Goal: Task Accomplishment & Management: Use online tool/utility

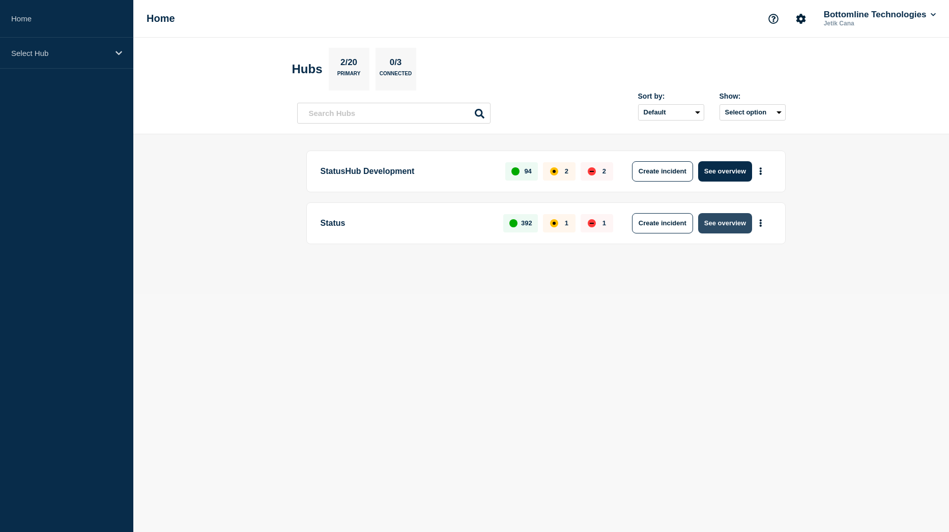
click at [722, 222] on button "See overview" at bounding box center [725, 223] width 54 height 20
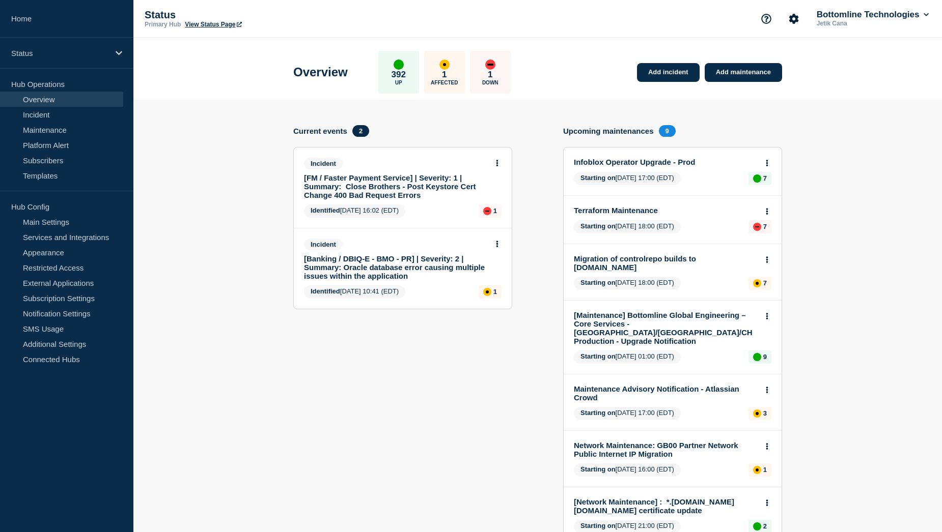
click at [367, 189] on link "[FM / Faster Payment Service] | Severity: 1 | Summary: Close Brothers - Post Ke…" at bounding box center [396, 187] width 184 height 26
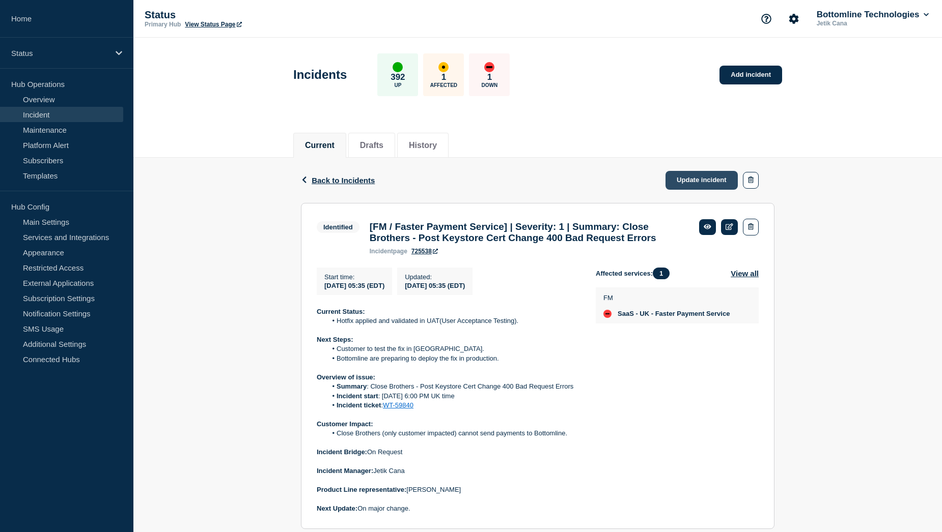
click at [704, 182] on link "Update incident" at bounding box center [701, 180] width 72 height 19
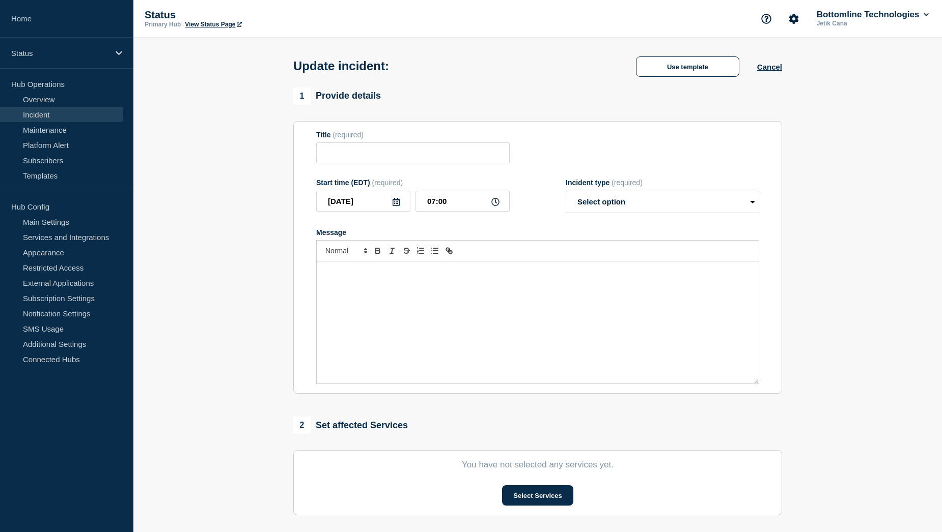
type input "[FM / Faster Payment Service] | Severity: 1 | Summary: Close Brothers - Post Ke…"
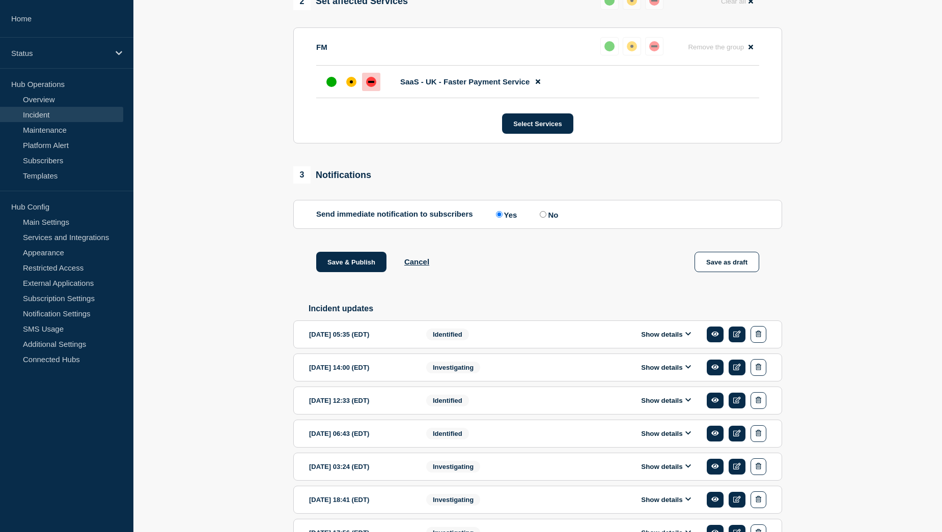
scroll to position [509, 0]
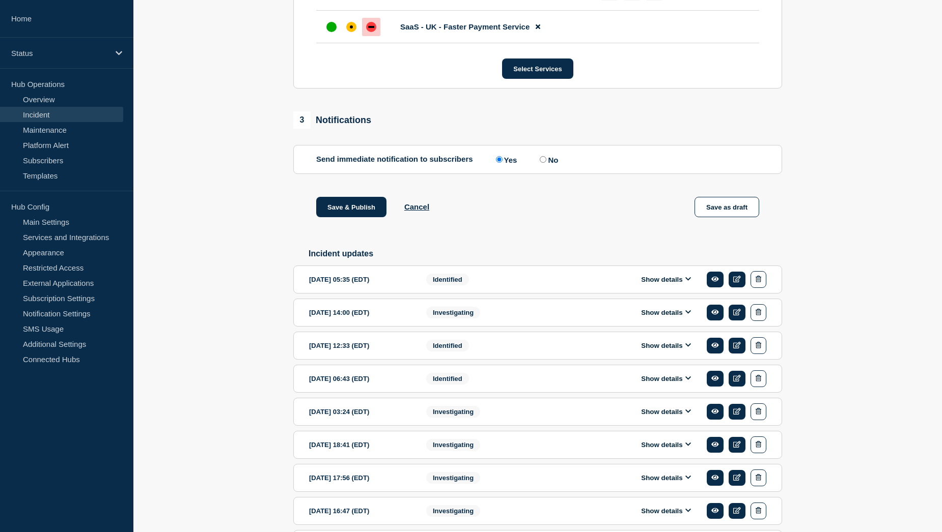
click at [659, 284] on button "Show details" at bounding box center [666, 279] width 56 height 9
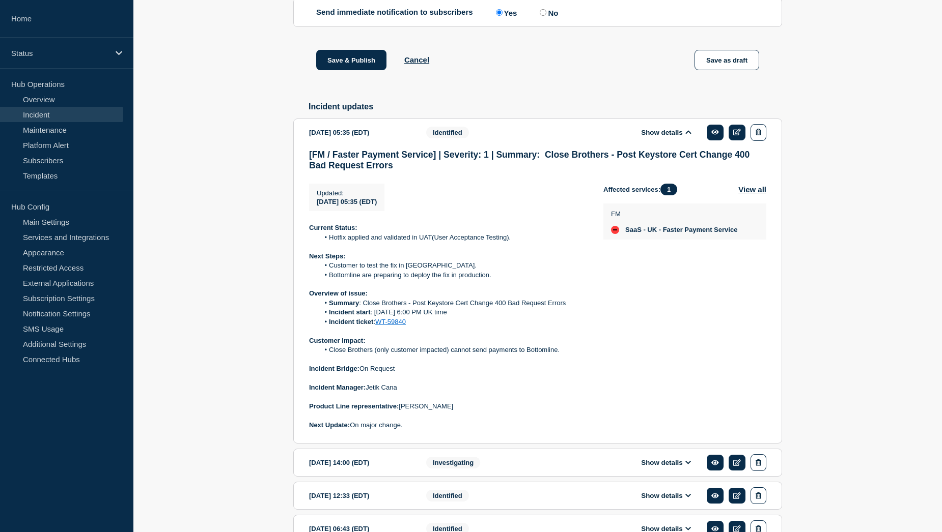
scroll to position [662, 0]
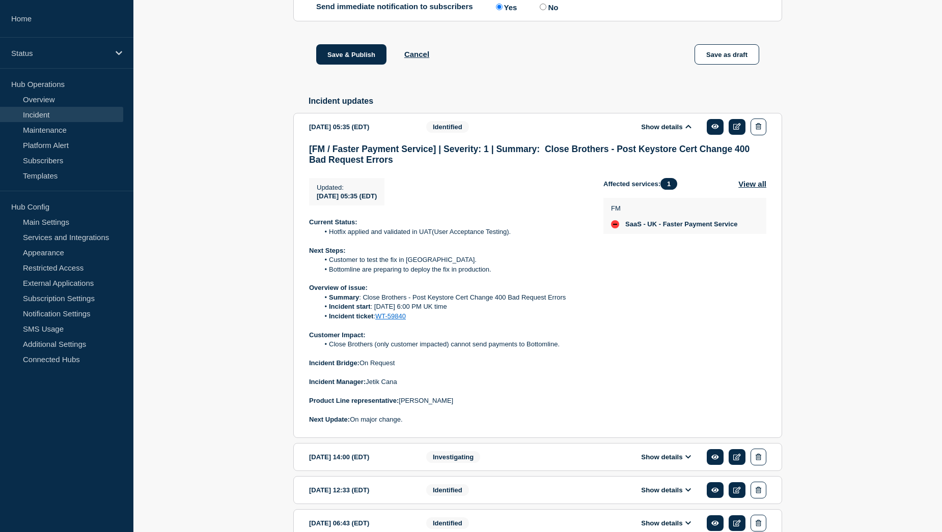
drag, startPoint x: 310, startPoint y: 233, endPoint x: 415, endPoint y: 430, distance: 224.1
click at [415, 425] on div "Current Status: Hotfix applied and validated in UAT(User Acceptance Testing). N…" at bounding box center [448, 321] width 278 height 207
copy div "Current Status: Hotfix applied and validated in UAT(User Acceptance Testing). N…"
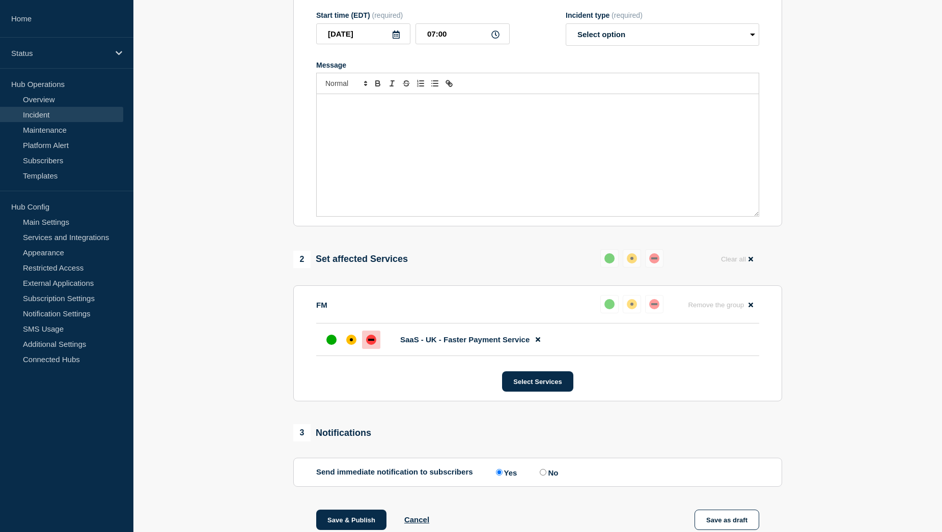
scroll to position [51, 0]
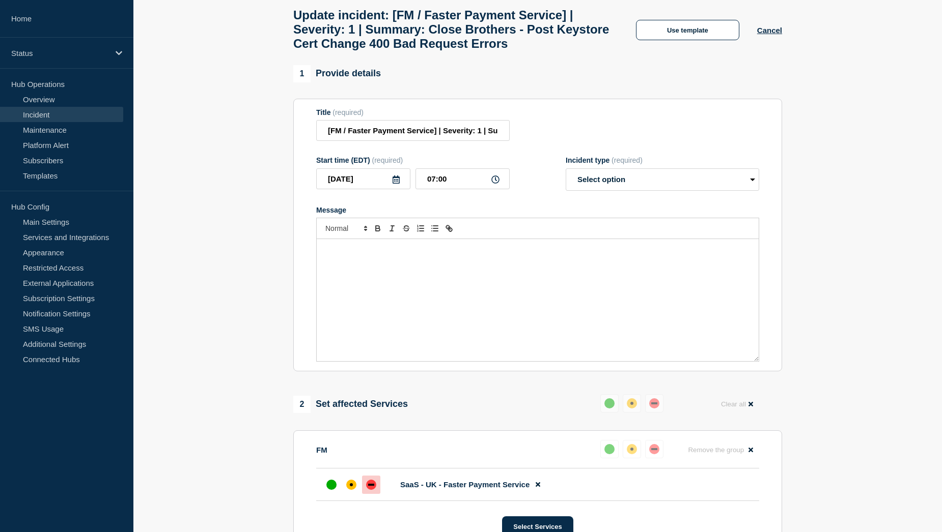
click at [356, 271] on div "Message" at bounding box center [538, 300] width 442 height 122
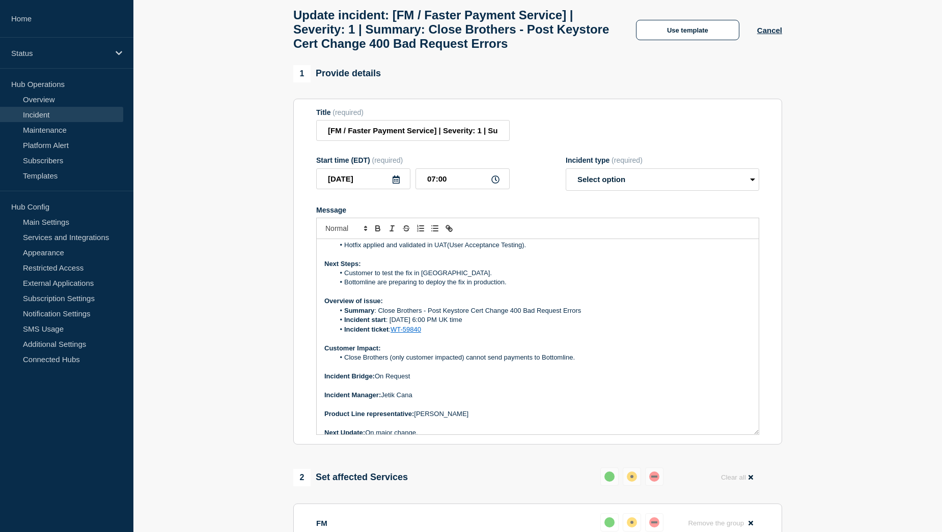
scroll to position [0, 0]
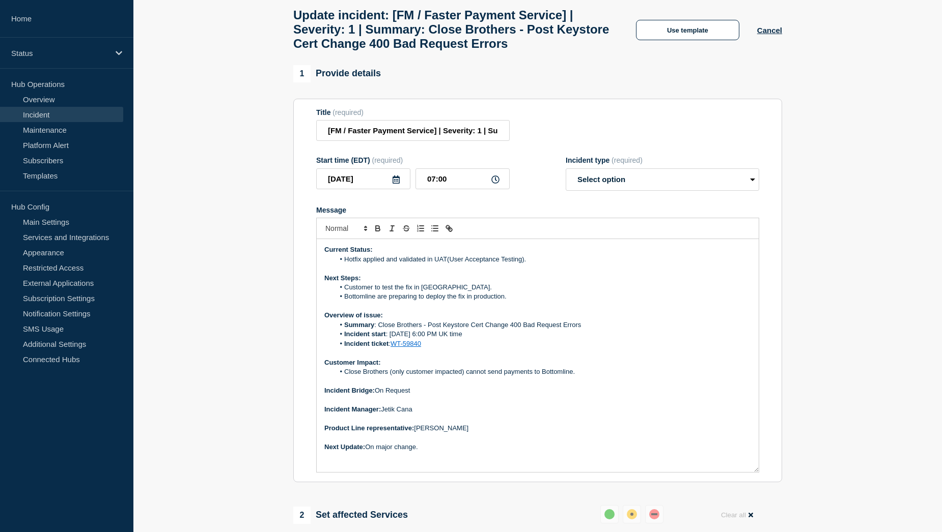
drag, startPoint x: 755, startPoint y: 364, endPoint x: 754, endPoint y: 475, distance: 111.0
click at [754, 472] on div "Current Status: Hotfix applied and validated in UAT(User Acceptance Testing). N…" at bounding box center [538, 355] width 442 height 233
drag, startPoint x: 527, startPoint y: 267, endPoint x: 346, endPoint y: 267, distance: 181.2
click at [346, 264] on li "Hotfix applied and validated in UAT(User Acceptance Testing)." at bounding box center [542, 259] width 417 height 9
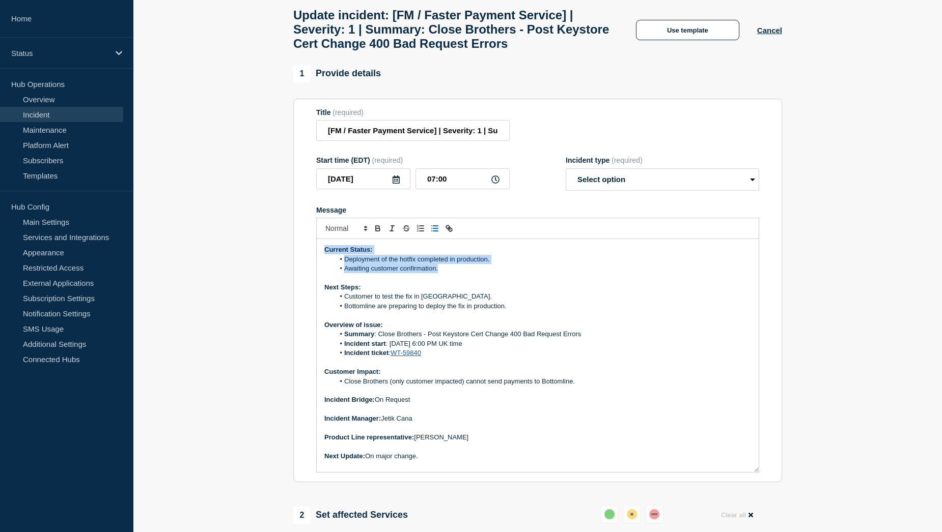
drag, startPoint x: 323, startPoint y: 254, endPoint x: 445, endPoint y: 275, distance: 123.4
click at [445, 275] on div "Current Status: Deployment of the hotfix completed in production. Awaiting cust…" at bounding box center [538, 355] width 442 height 233
copy div "Current Status: Deployment of the hotfix completed in production. Awaiting cust…"
click at [460, 283] on p "Message" at bounding box center [537, 278] width 427 height 9
drag, startPoint x: 437, startPoint y: 276, endPoint x: 345, endPoint y: 276, distance: 92.1
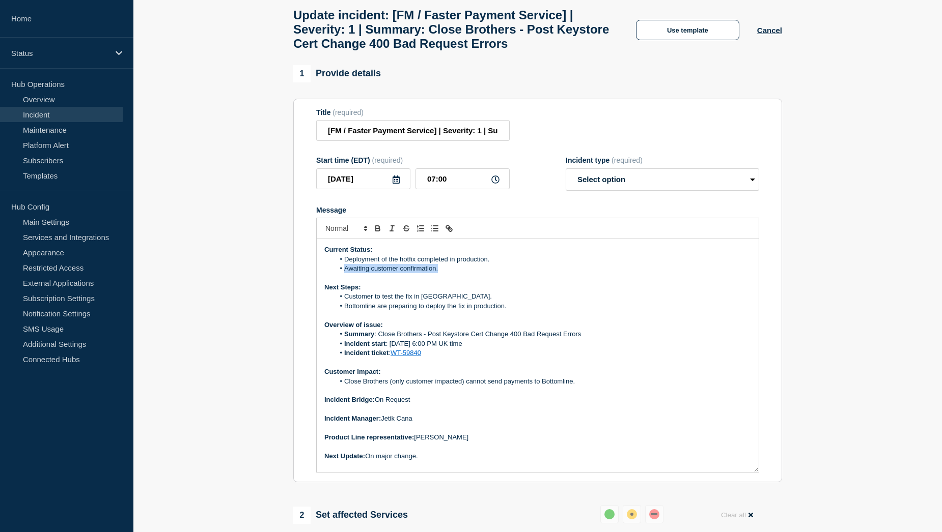
click at [345, 273] on li "Awaiting customer confirmation." at bounding box center [542, 268] width 417 height 9
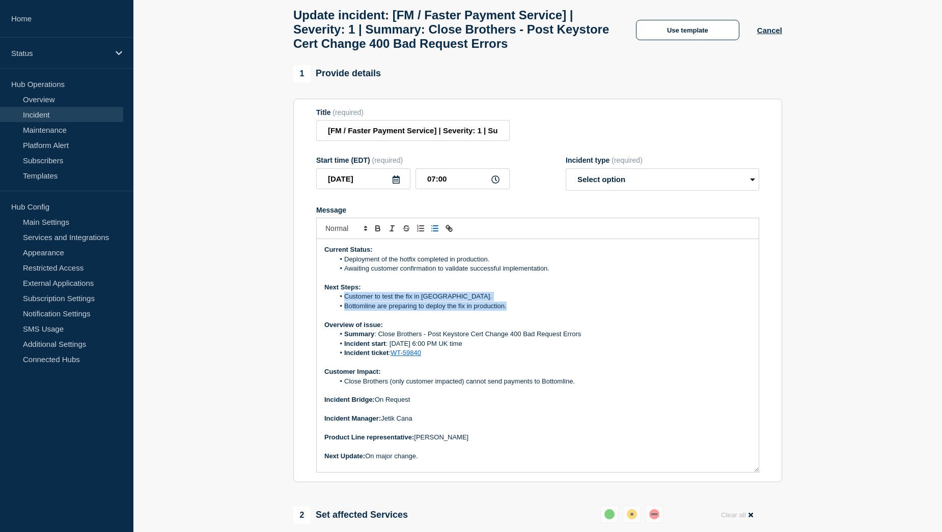
drag, startPoint x: 508, startPoint y: 312, endPoint x: 346, endPoint y: 306, distance: 162.5
click at [346, 306] on ol "Customer to test the fix in UAT. Bottomline are preparing to deploy the fix in …" at bounding box center [537, 301] width 427 height 19
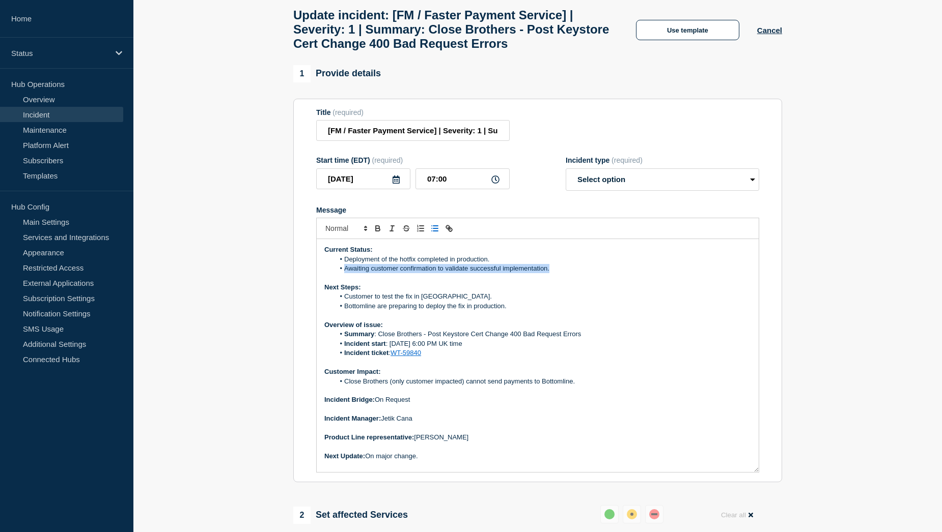
drag, startPoint x: 551, startPoint y: 276, endPoint x: 346, endPoint y: 274, distance: 205.2
click at [346, 273] on li "Awaiting customer confirmation to validate successful implementation." at bounding box center [542, 268] width 417 height 9
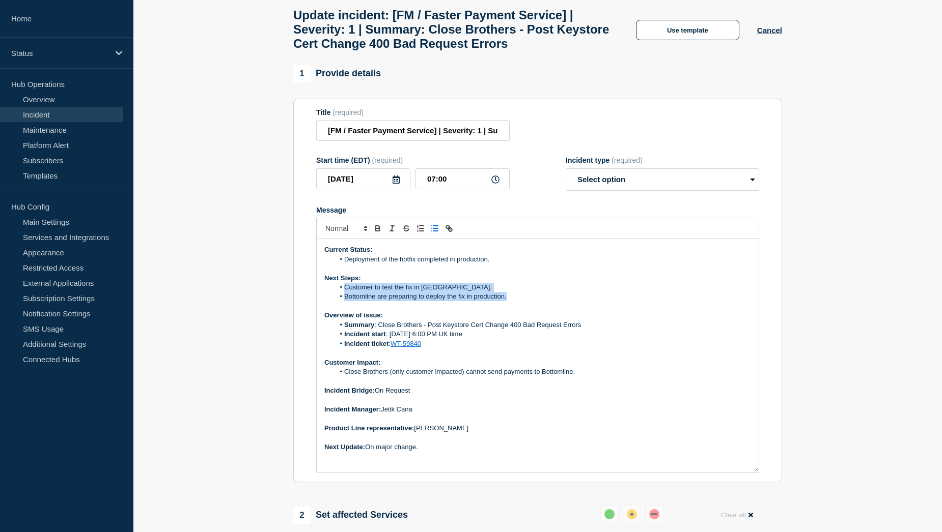
drag, startPoint x: 487, startPoint y: 303, endPoint x: 345, endPoint y: 295, distance: 141.7
click at [345, 295] on ol "Customer to test the fix in UAT. Bottomline are preparing to deploy the fix in …" at bounding box center [537, 292] width 427 height 19
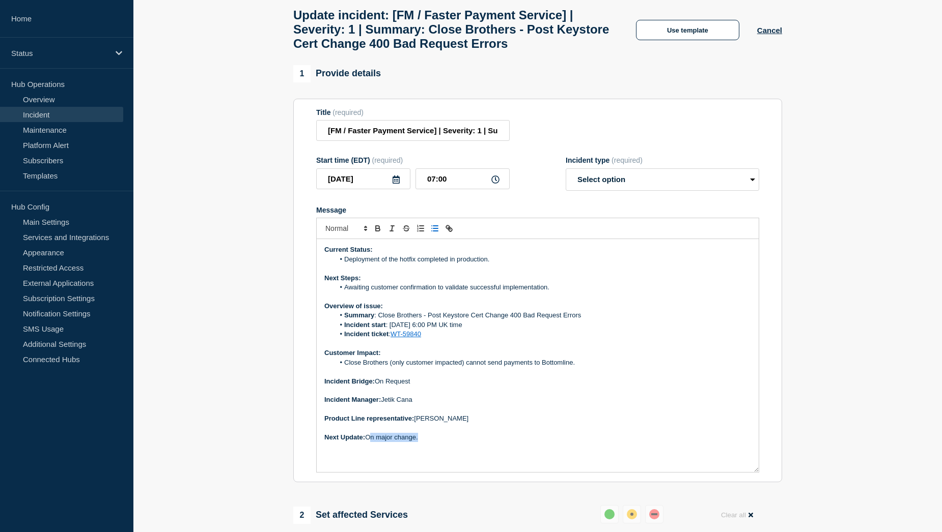
drag, startPoint x: 418, startPoint y: 445, endPoint x: 369, endPoint y: 446, distance: 49.9
click at [369, 442] on p "Next Update: On major change." at bounding box center [537, 437] width 427 height 9
click at [727, 191] on select "Select option Investigating Identified Monitoring Resolved" at bounding box center [662, 180] width 193 height 22
select select "identified"
click at [566, 176] on select "Select option Investigating Identified Monitoring Resolved" at bounding box center [662, 180] width 193 height 22
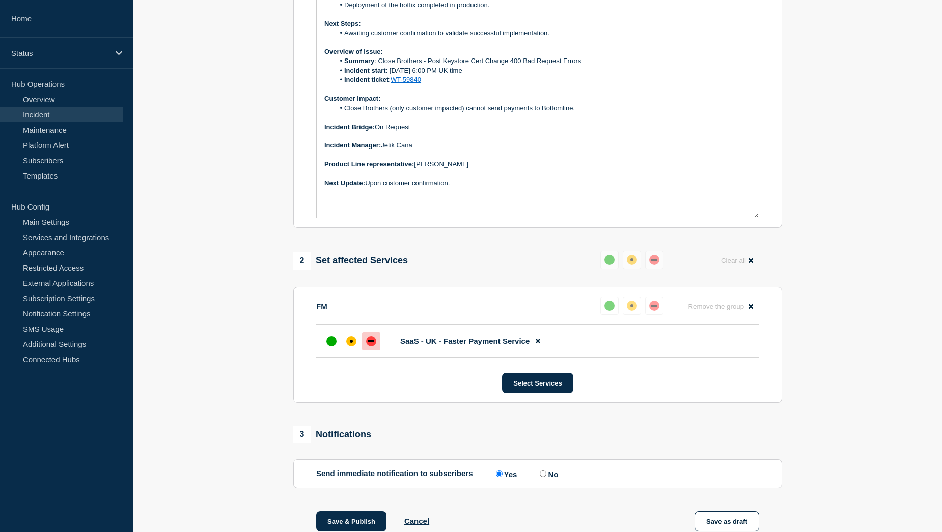
scroll to position [356, 0]
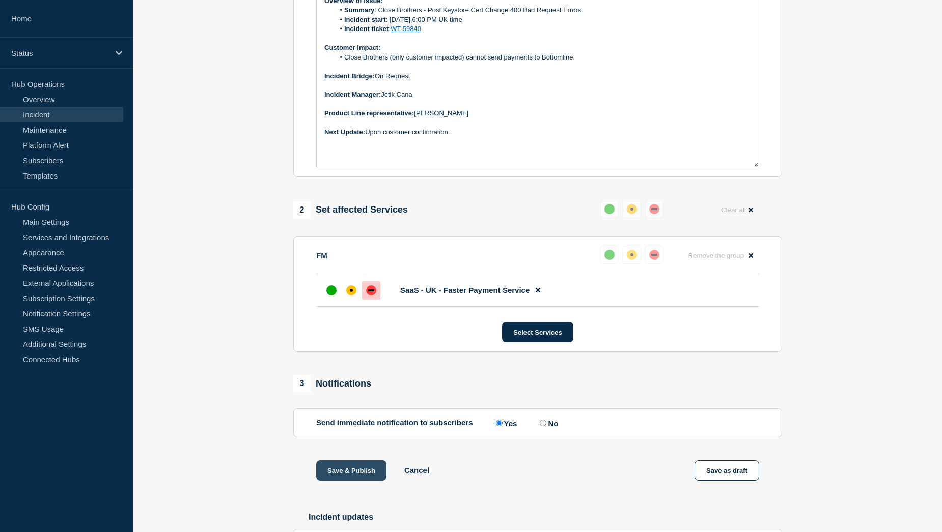
click at [352, 476] on button "Save & Publish" at bounding box center [351, 471] width 70 height 20
